Goal: Information Seeking & Learning: Learn about a topic

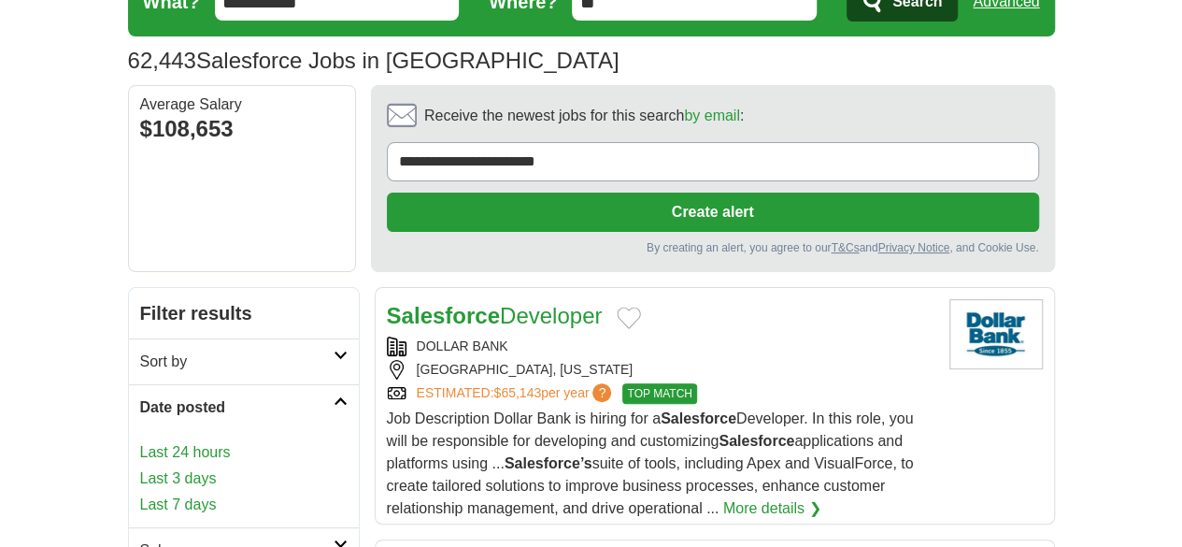
click at [140, 441] on link "Last 24 hours" at bounding box center [243, 452] width 207 height 22
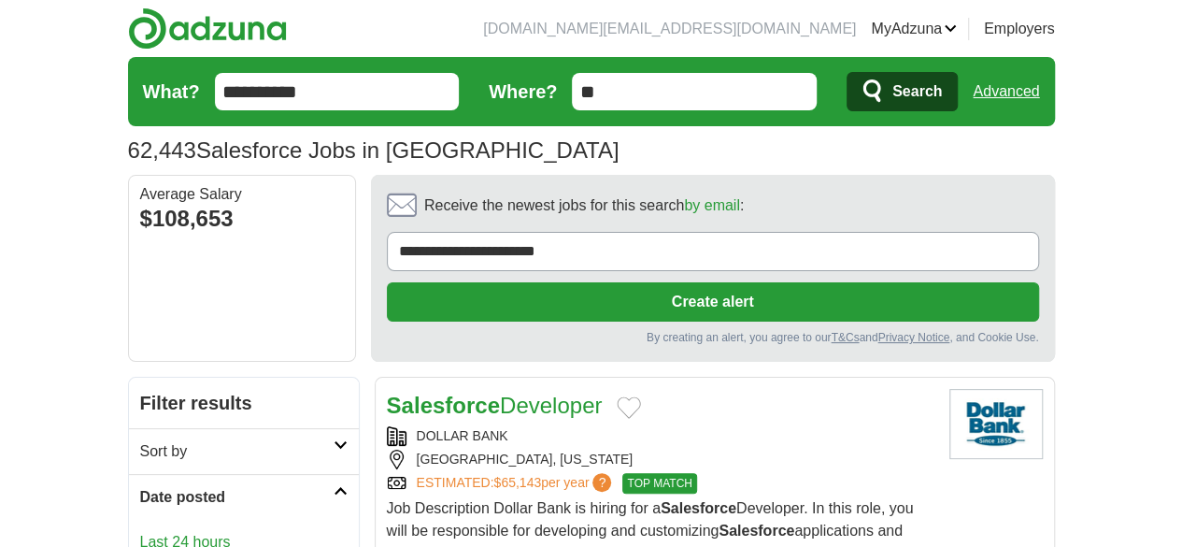
scroll to position [154, 0]
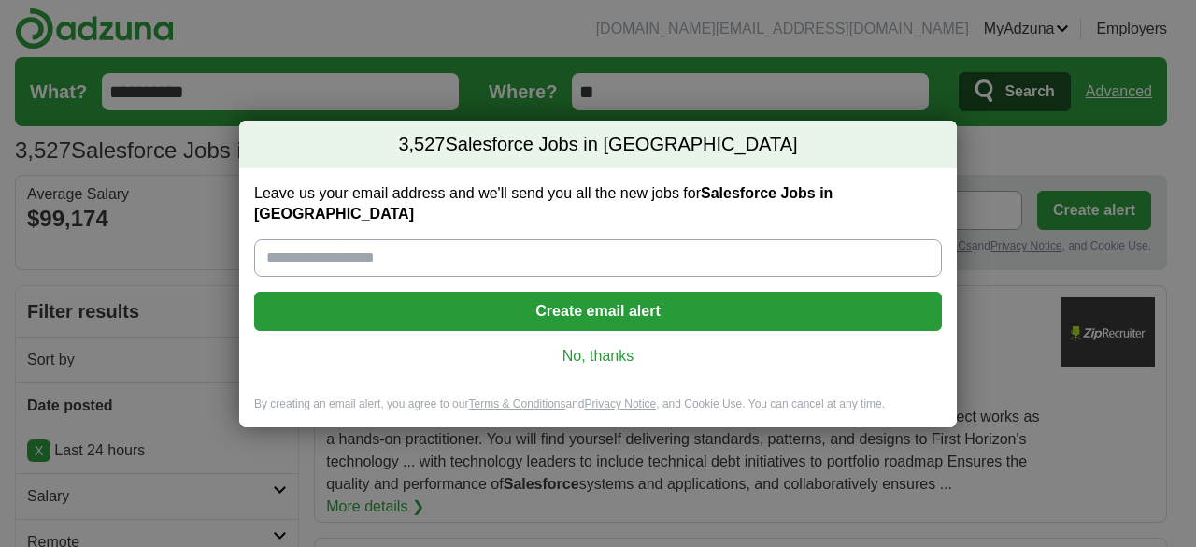
click at [613, 349] on link "No, thanks" at bounding box center [598, 356] width 658 height 21
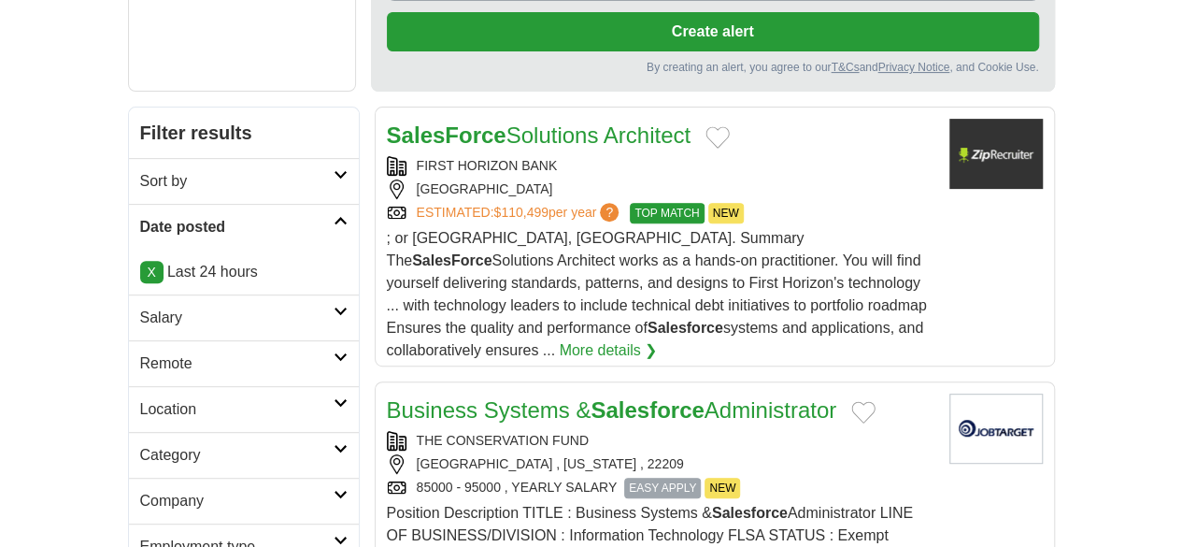
scroll to position [271, 0]
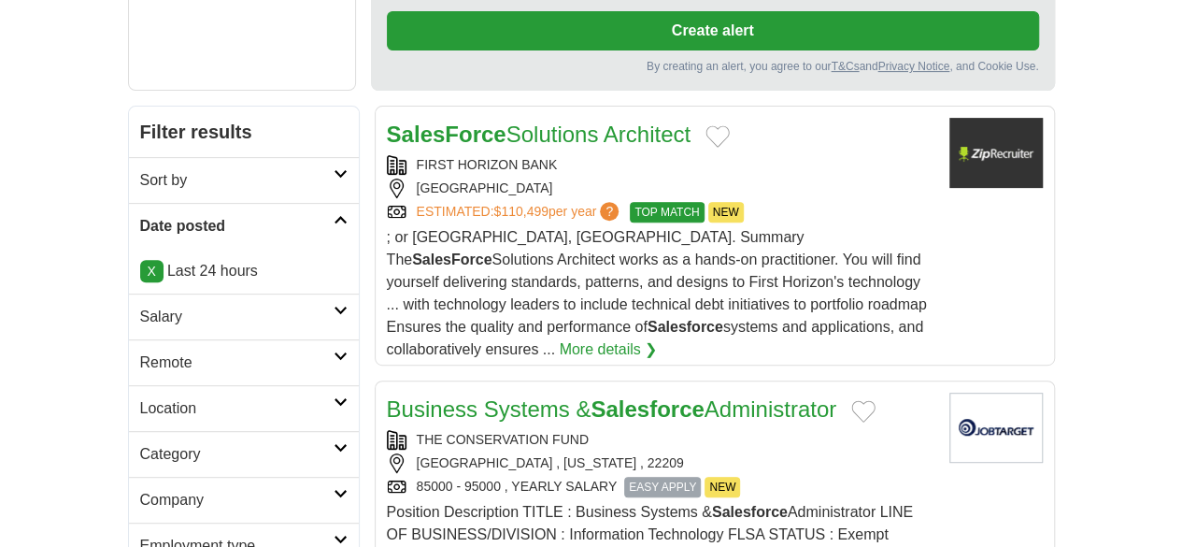
click at [140, 351] on h2 "Remote" at bounding box center [236, 362] width 193 height 22
click at [140, 399] on link "Remote jobs" at bounding box center [182, 407] width 84 height 16
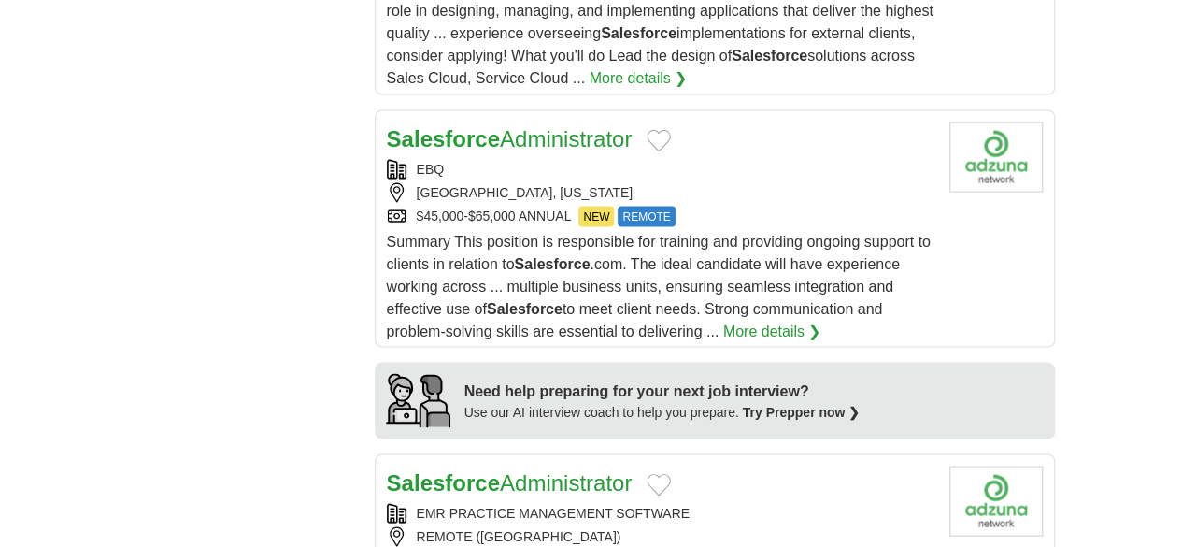
scroll to position [1676, 0]
click at [740, 502] on div "EMR PRACTICE MANAGEMENT SOFTWARE" at bounding box center [661, 512] width 548 height 20
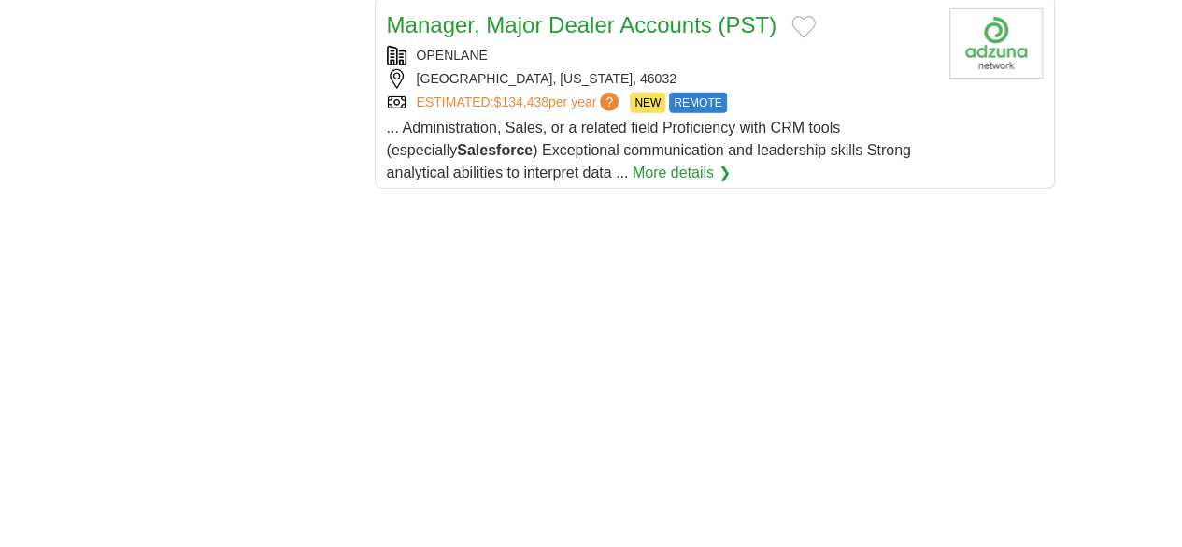
scroll to position [2868, 0]
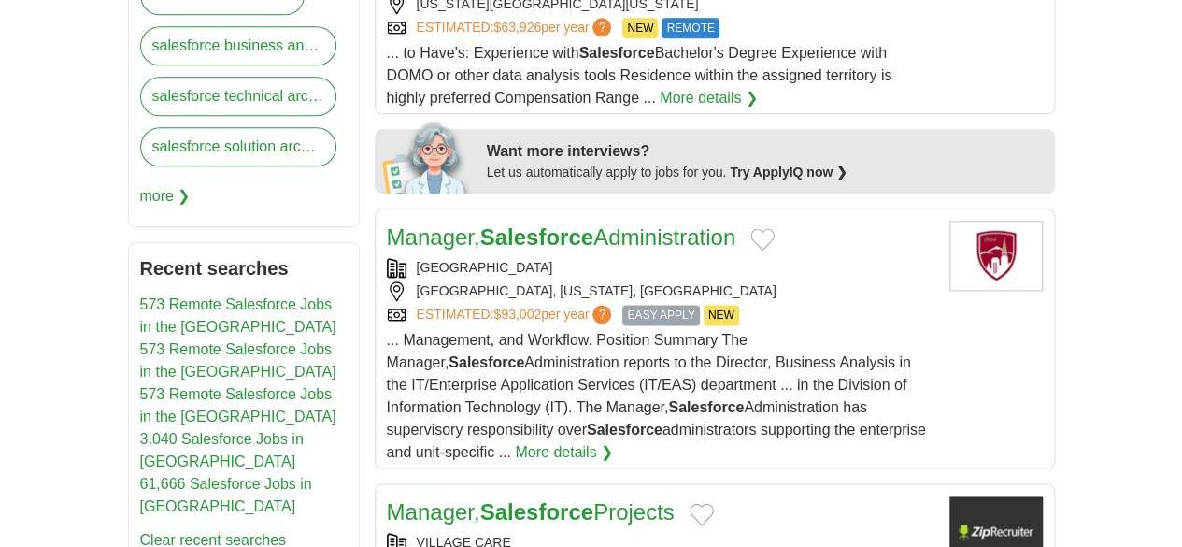
scroll to position [1081, 0]
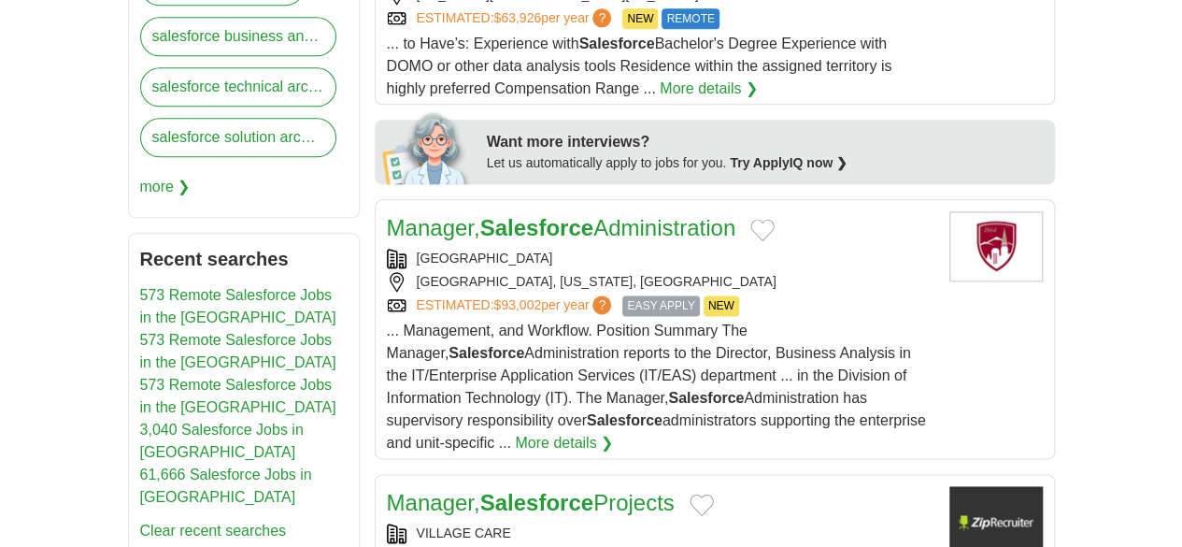
click at [766, 546] on div "NEW YORK, NEW YORK" at bounding box center [661, 557] width 548 height 20
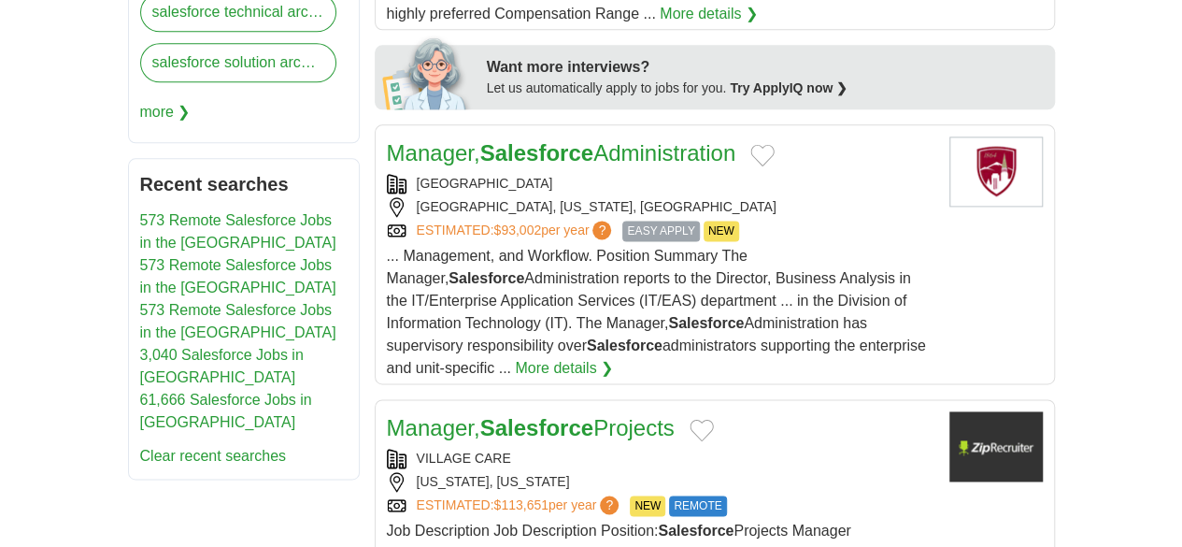
scroll to position [1233, 0]
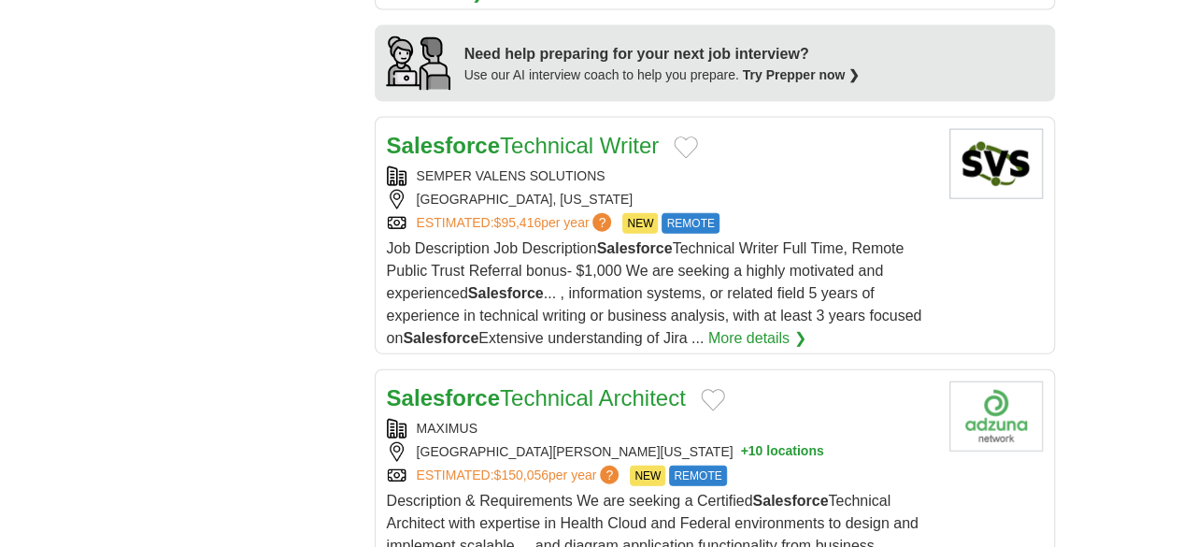
scroll to position [2082, 0]
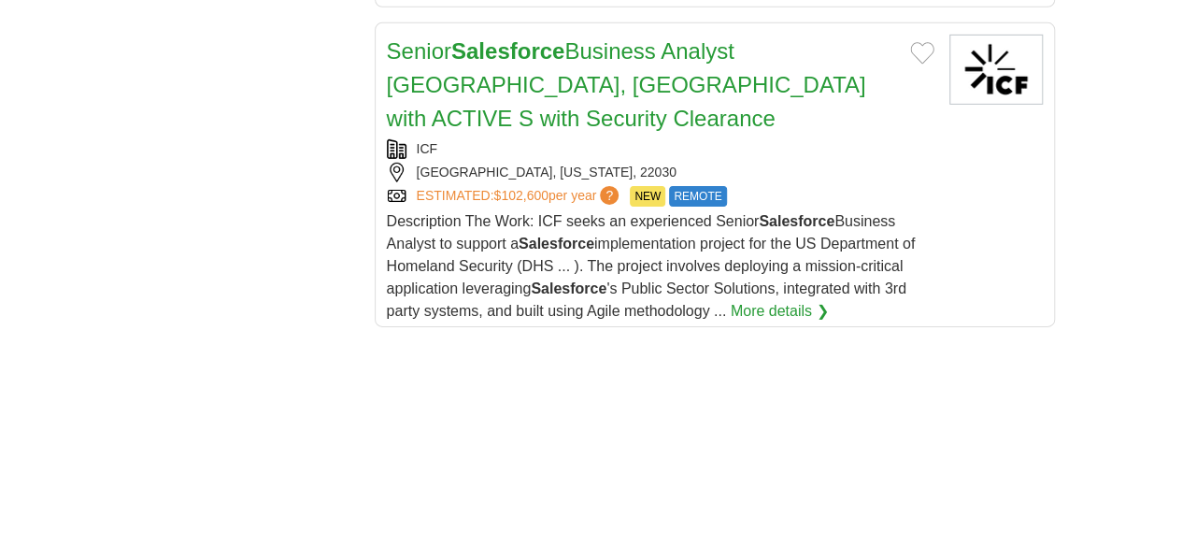
scroll to position [2931, 0]
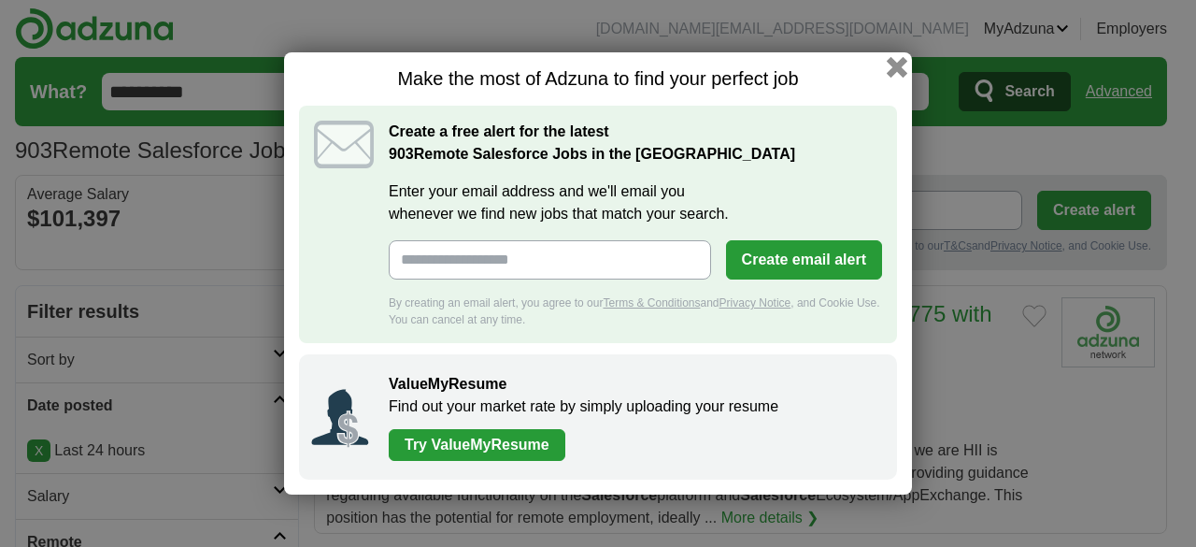
click at [892, 74] on button "button" at bounding box center [897, 67] width 21 height 21
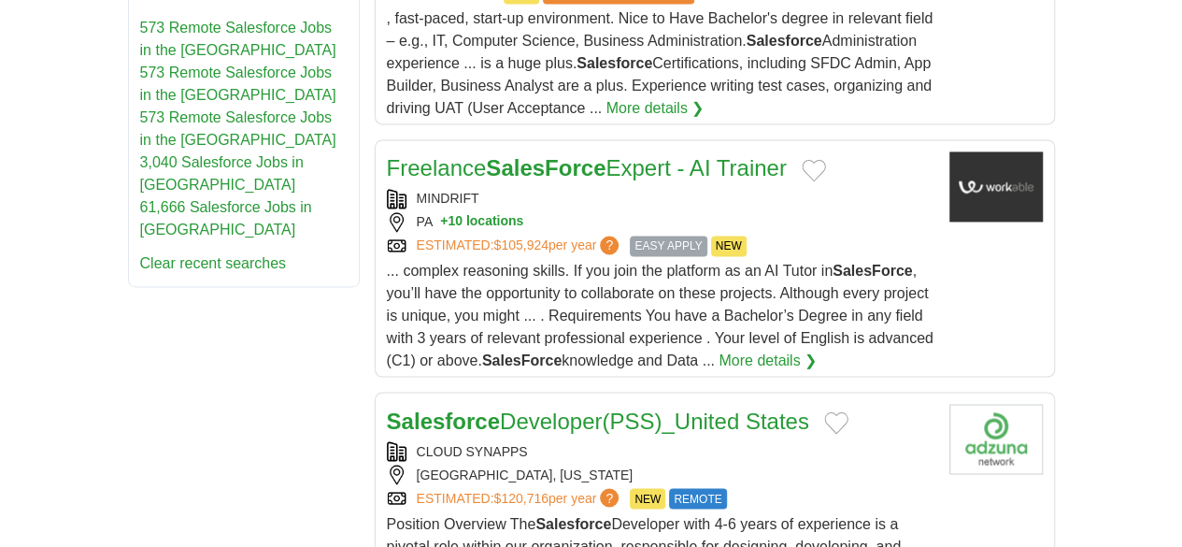
scroll to position [1349, 0]
click at [746, 487] on div "ESTIMATED: $120,716 per year ? NEW REMOTE" at bounding box center [661, 497] width 548 height 21
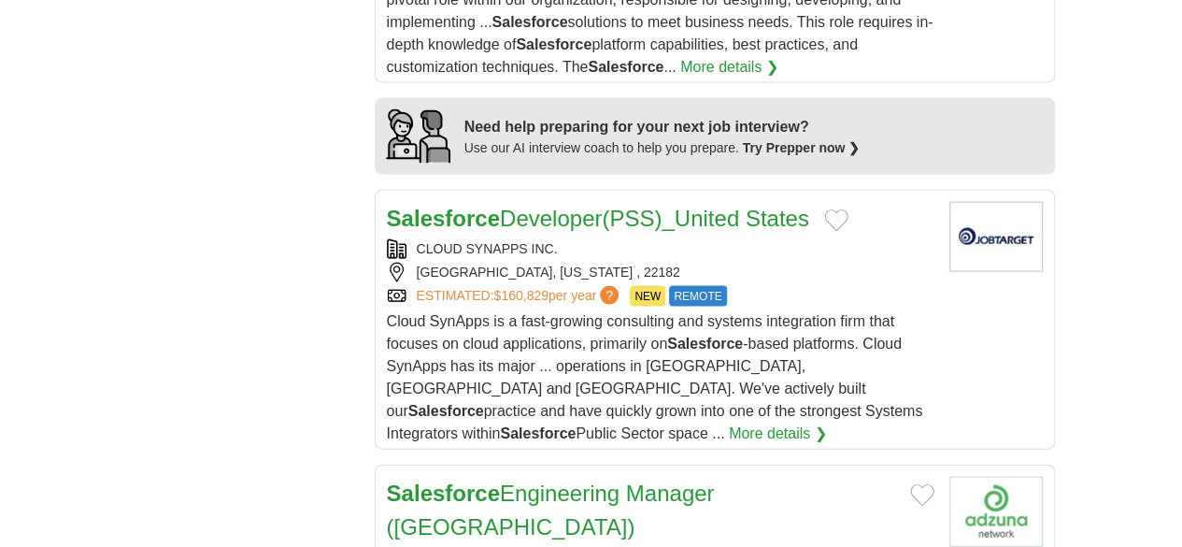
scroll to position [1895, 0]
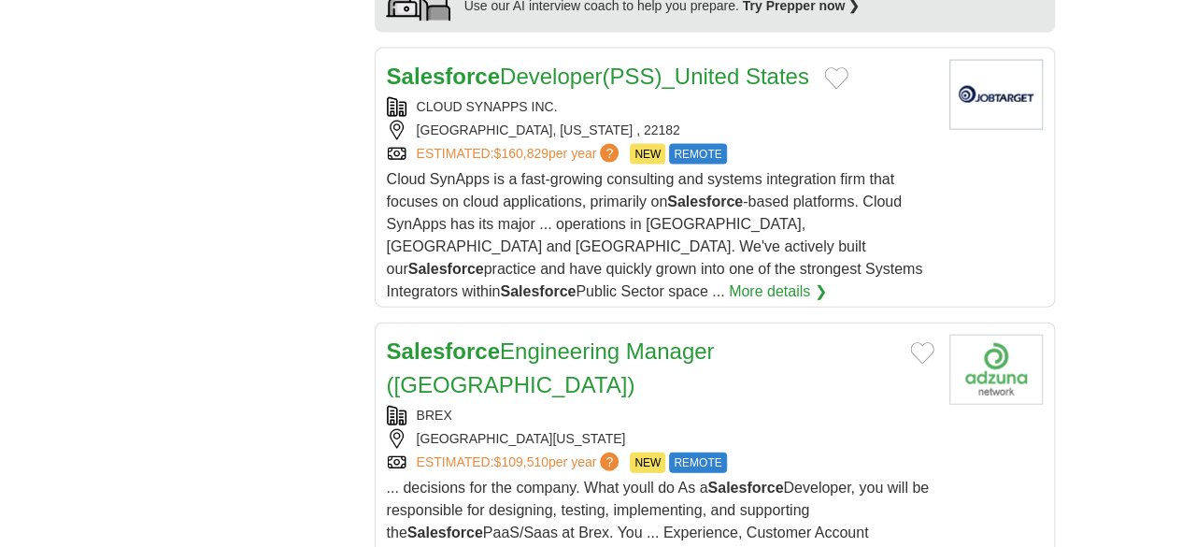
scroll to position [2088, 0]
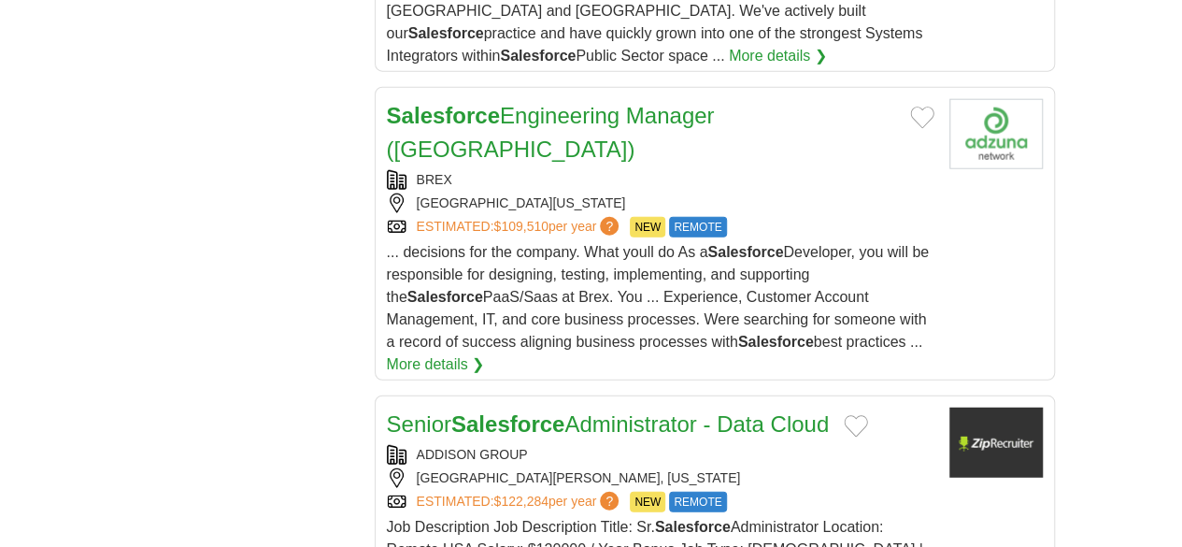
scroll to position [2273, 0]
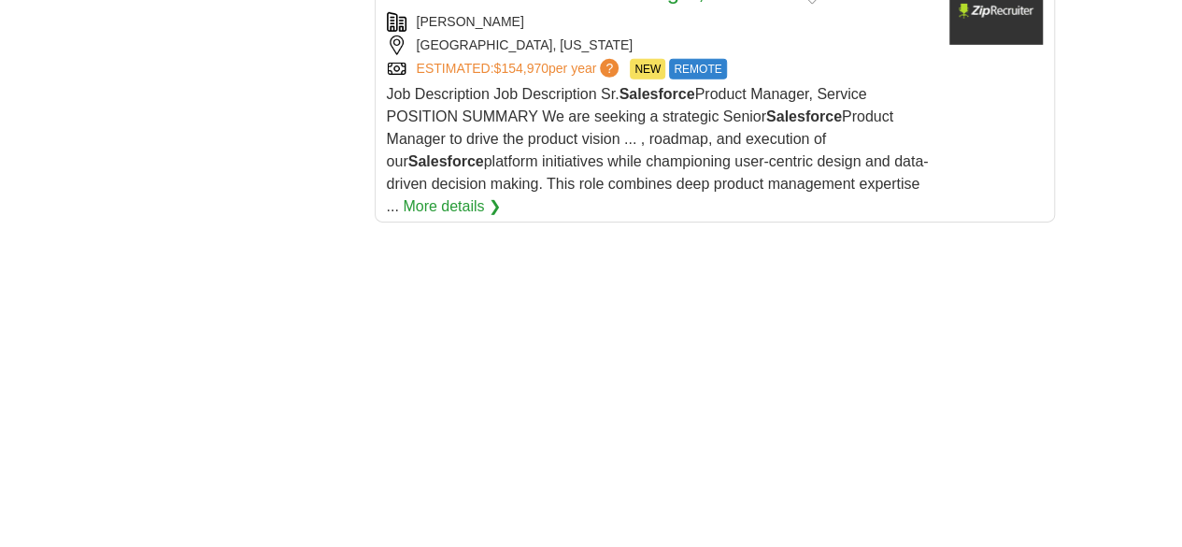
scroll to position [2983, 0]
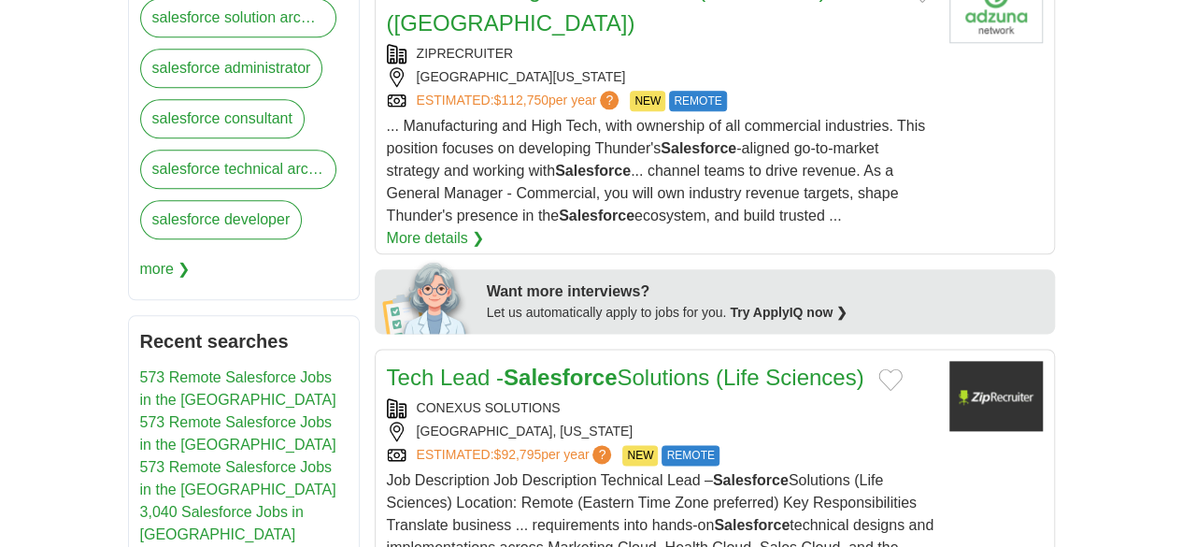
scroll to position [1037, 0]
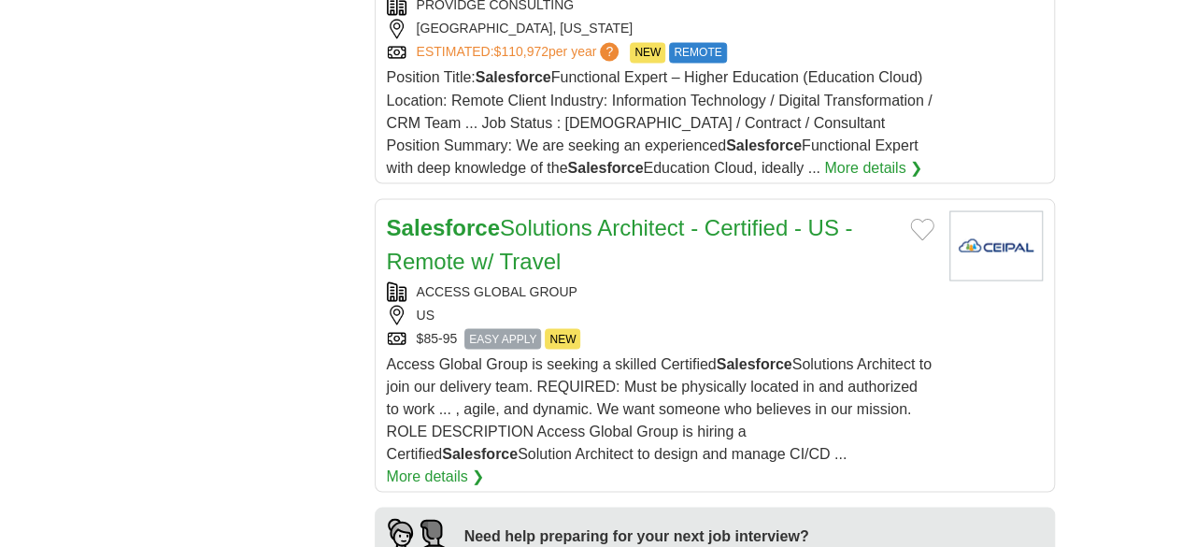
scroll to position [1701, 0]
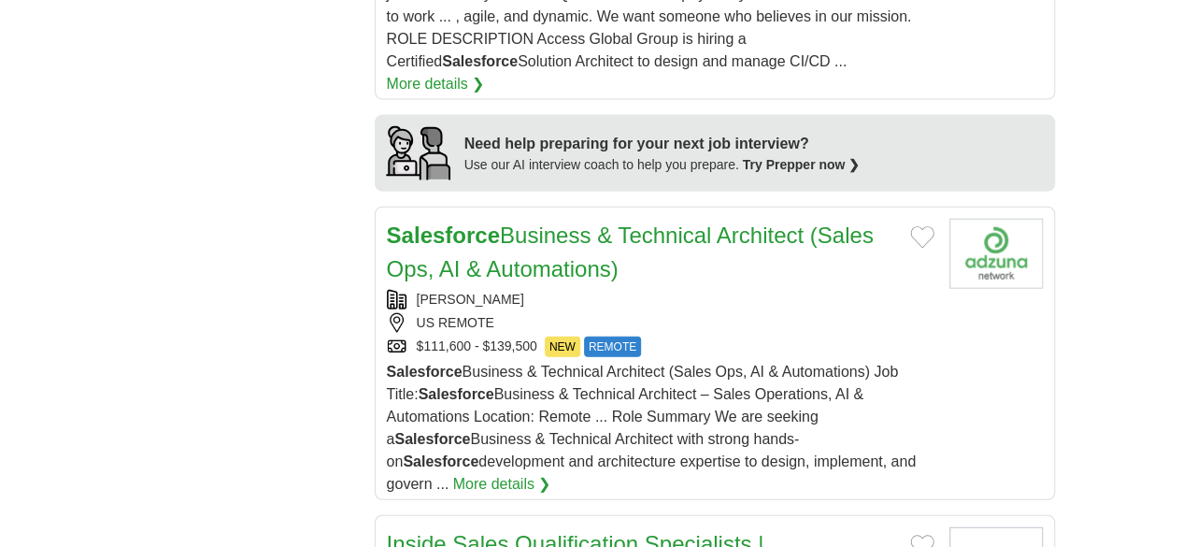
scroll to position [2023, 0]
